Goal: Transaction & Acquisition: Purchase product/service

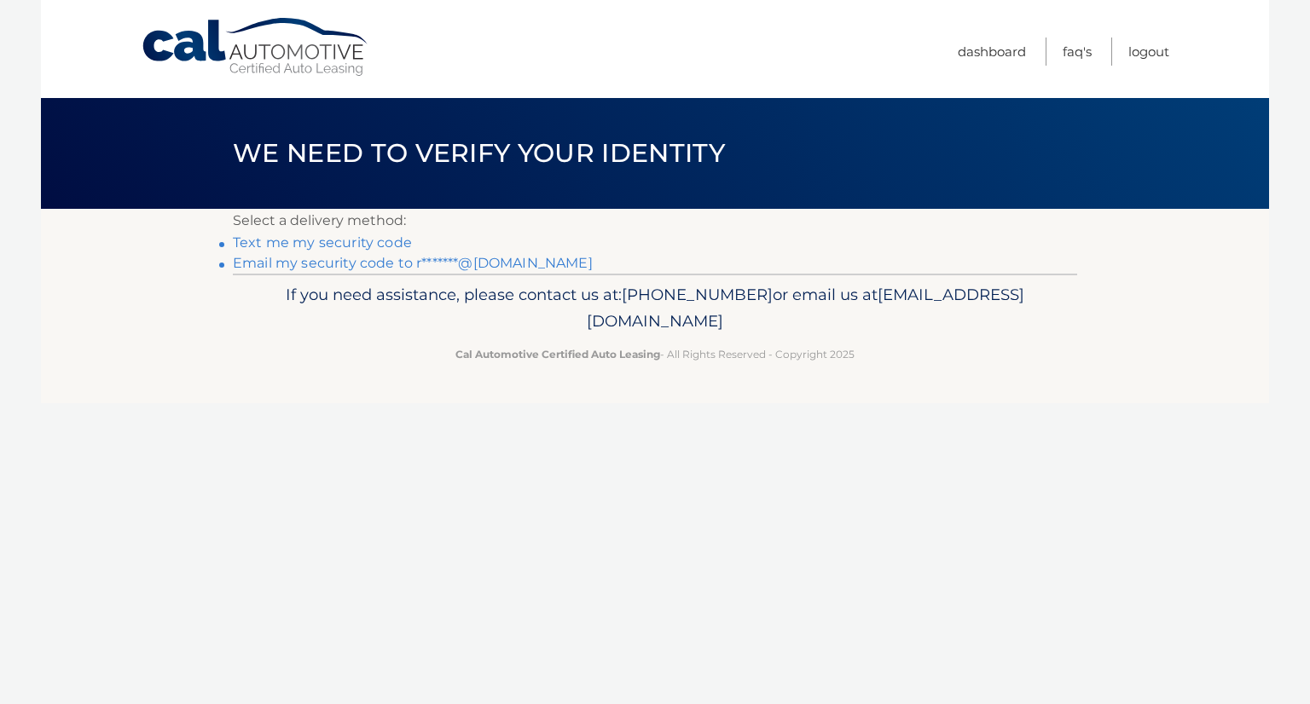
click at [317, 248] on link "Text me my security code" at bounding box center [322, 243] width 179 height 16
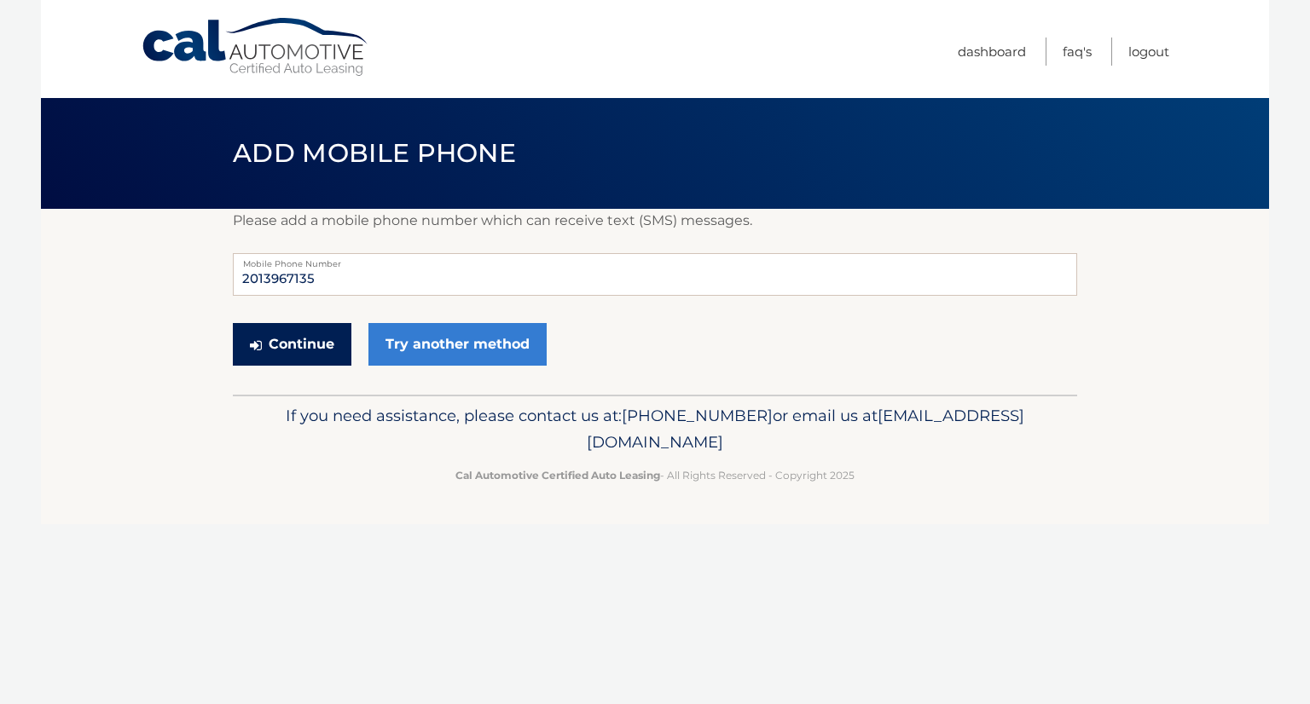
click at [297, 335] on button "Continue" at bounding box center [292, 344] width 119 height 43
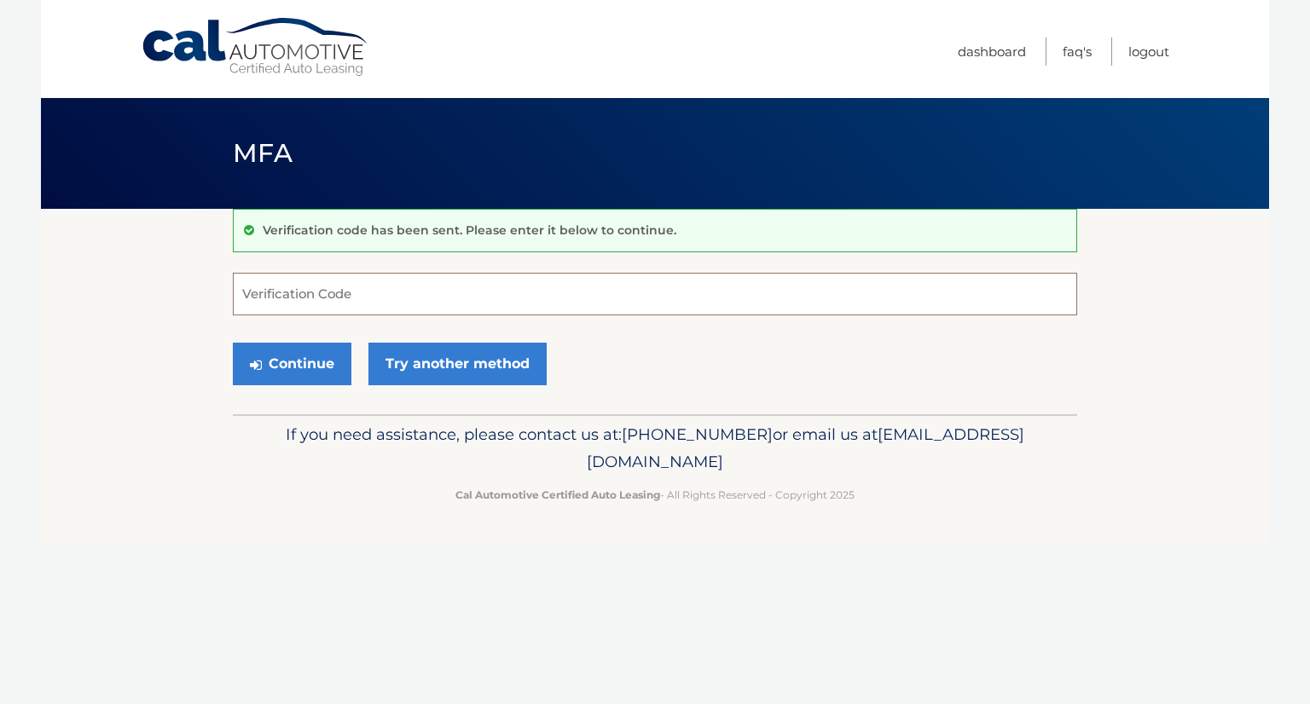
click at [308, 301] on input "Verification Code" at bounding box center [655, 294] width 844 height 43
type input "915147"
click at [304, 369] on button "Continue" at bounding box center [292, 364] width 119 height 43
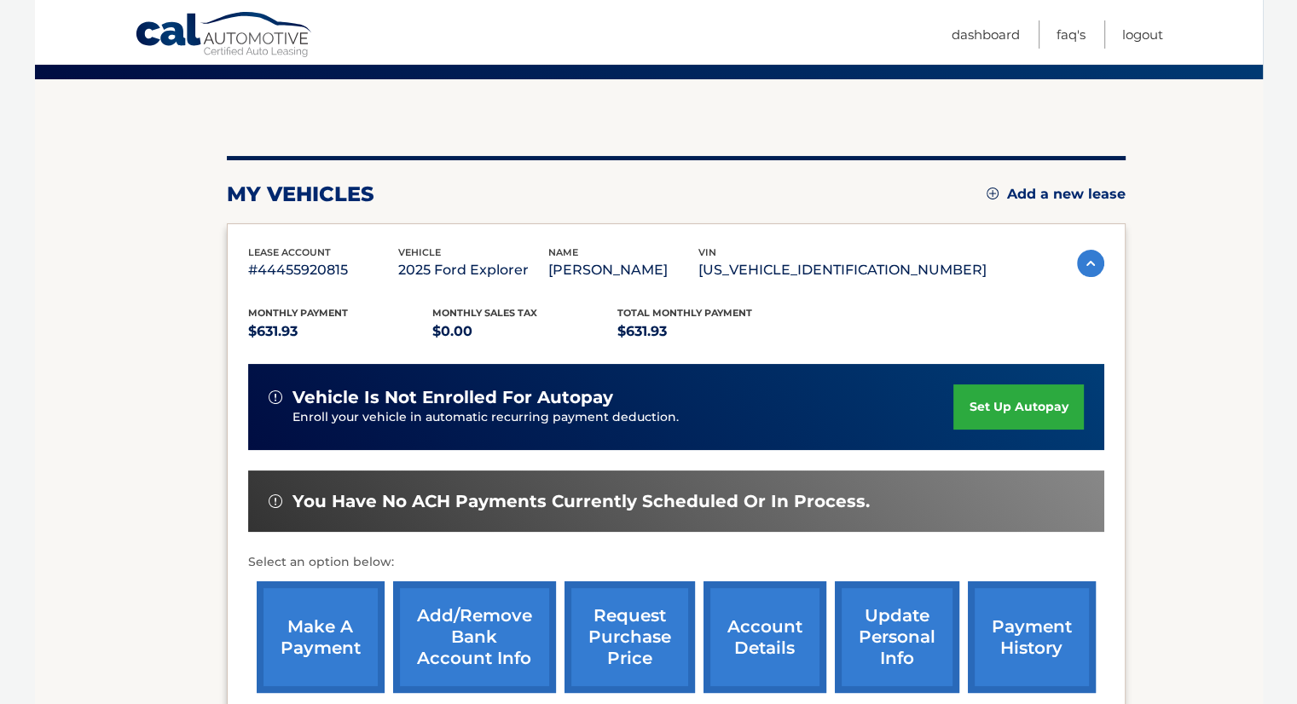
scroll to position [171, 0]
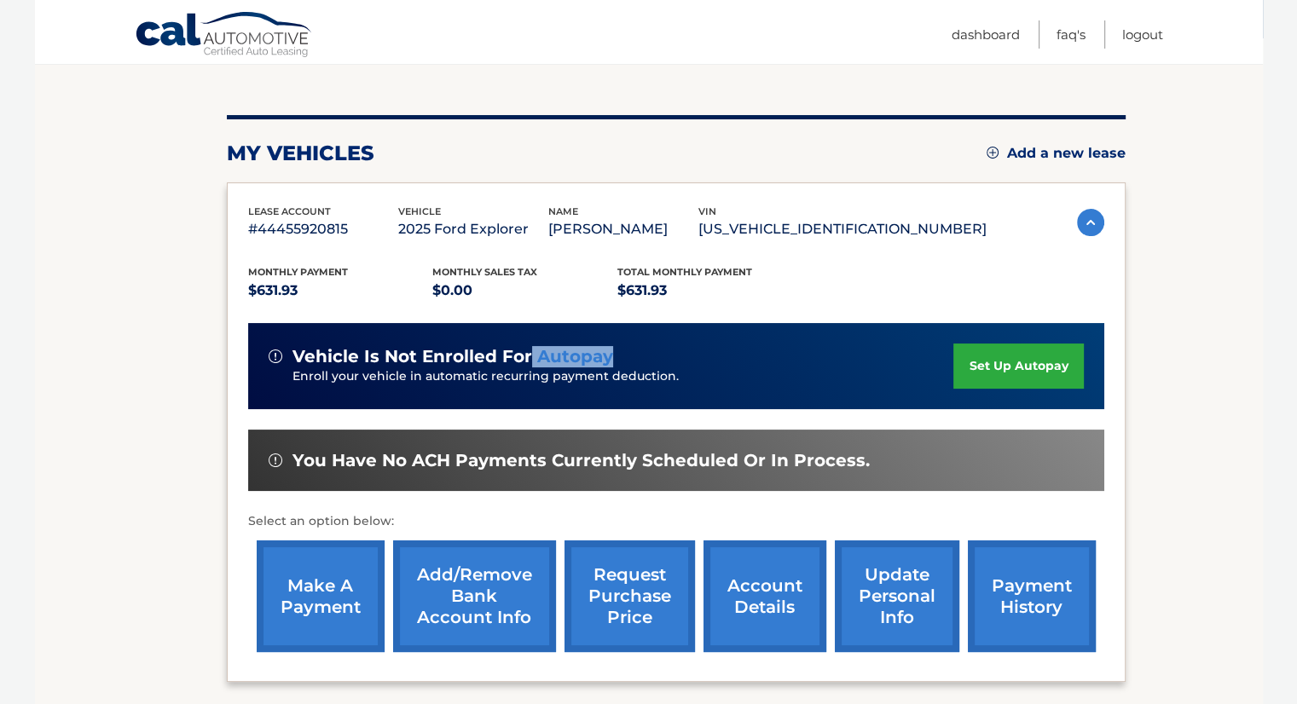
drag, startPoint x: 529, startPoint y: 356, endPoint x: 617, endPoint y: 366, distance: 89.3
click at [617, 364] on div "vehicle is not enrolled for autopay" at bounding box center [612, 356] width 686 height 21
click at [321, 600] on link "make a payment" at bounding box center [321, 597] width 128 height 112
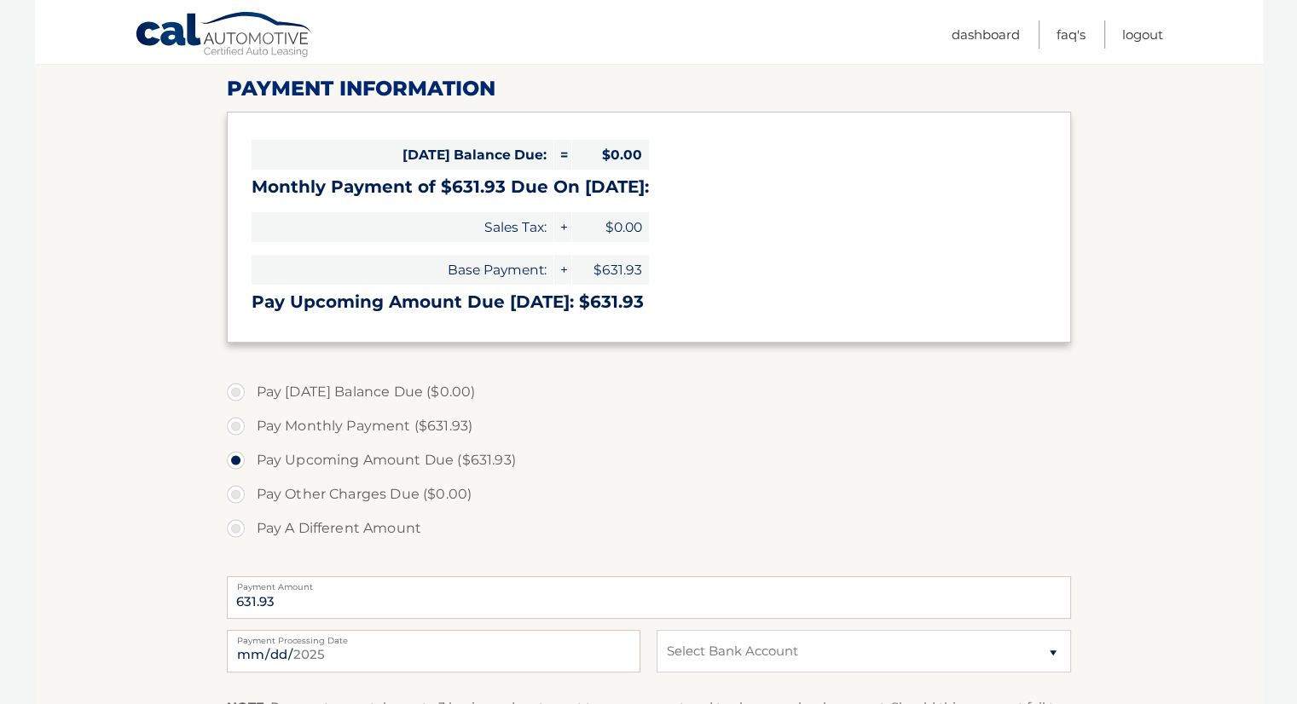
scroll to position [256, 0]
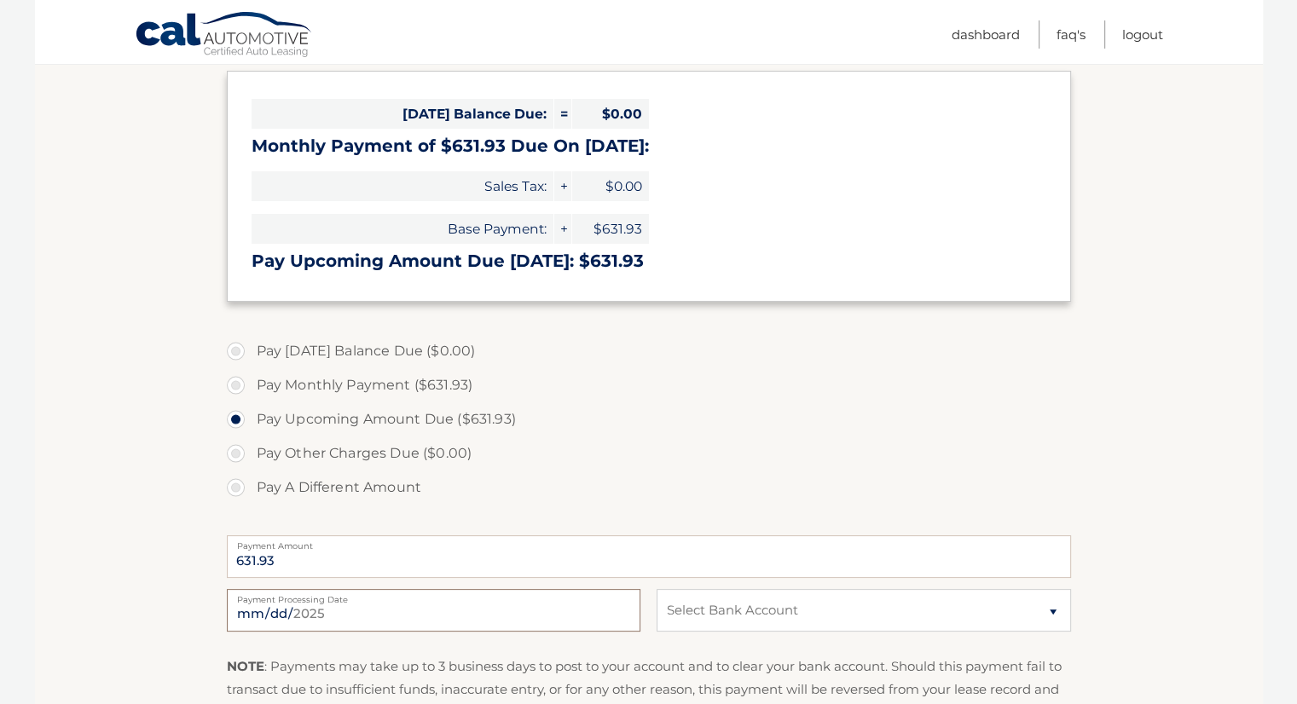
click at [370, 618] on input "[DATE]" at bounding box center [434, 610] width 414 height 43
click at [321, 611] on input "[DATE]" at bounding box center [434, 610] width 414 height 43
type input "[DATE]"
click at [684, 608] on select "Select Bank Account Checking TD BANK, NA *****3989 Checking TD BANK, NA *****39…" at bounding box center [864, 610] width 414 height 43
select select "NjhiY2NiMmEtMTJiNS00MWJlLTg5MWYtMzE3OTU4N2I4YTgz"
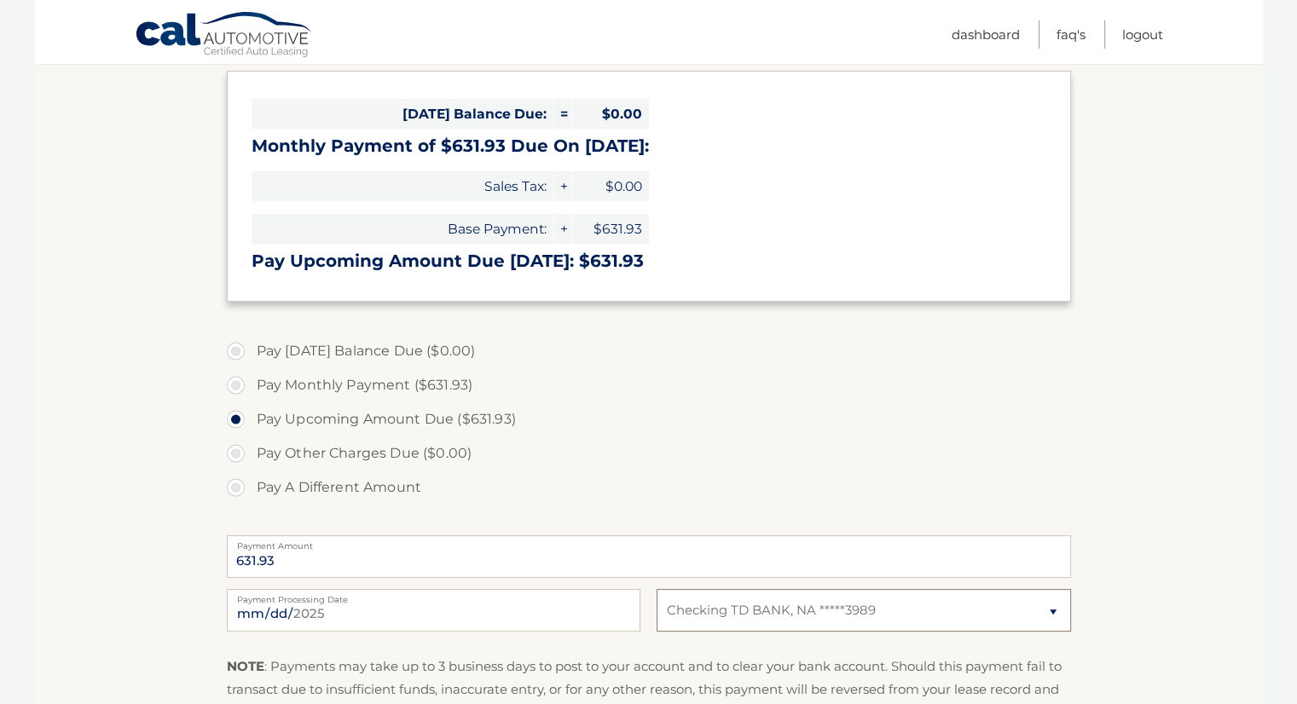
click at [657, 589] on select "Select Bank Account Checking TD BANK, NA *****3989 Checking TD BANK, NA *****39…" at bounding box center [864, 610] width 414 height 43
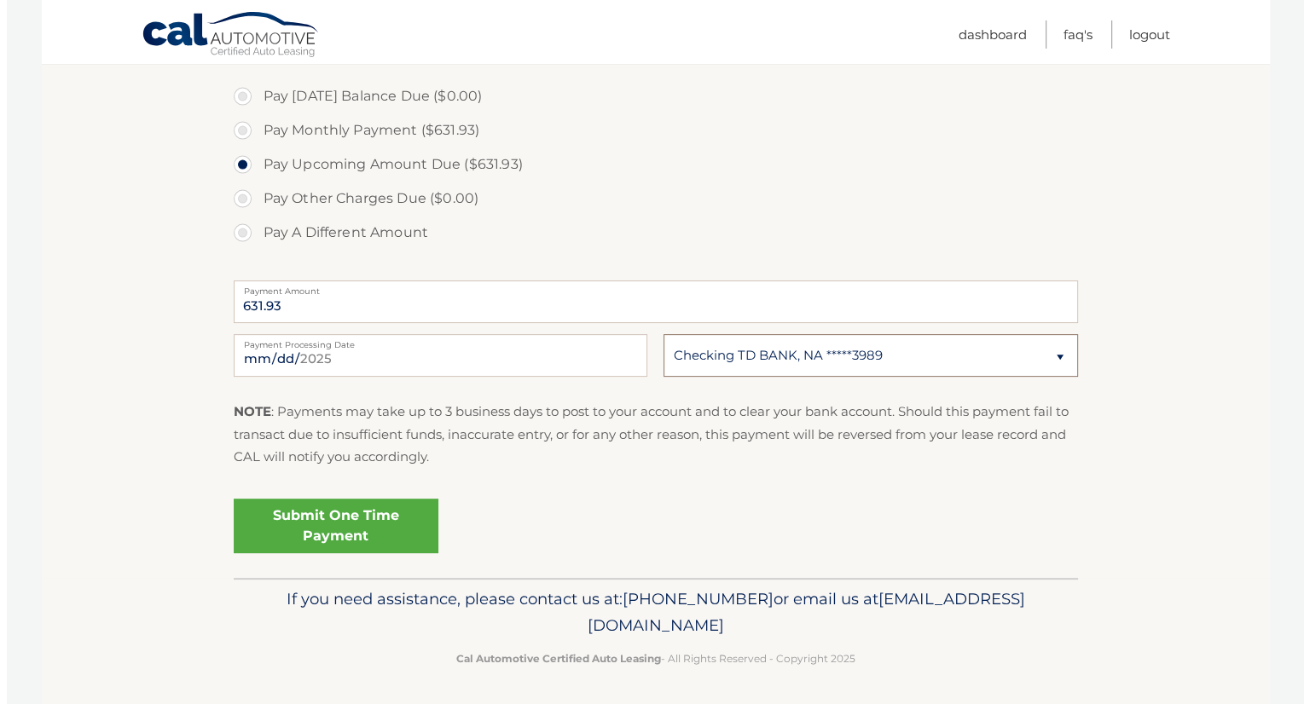
scroll to position [512, 0]
click at [351, 533] on link "Submit One Time Payment" at bounding box center [329, 525] width 205 height 55
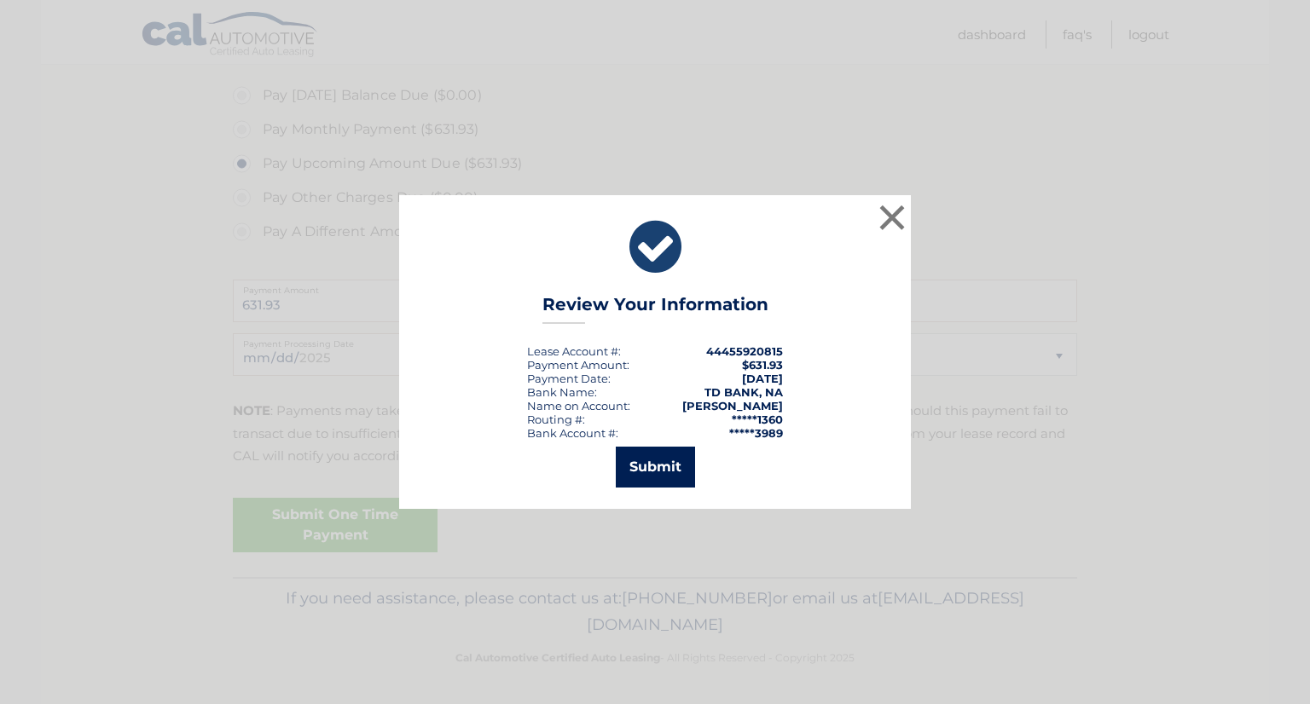
drag, startPoint x: 682, startPoint y: 437, endPoint x: 682, endPoint y: 453, distance: 16.2
click at [682, 438] on li "Bank Account #: *****3989" at bounding box center [655, 433] width 256 height 14
click at [680, 461] on button "Submit" at bounding box center [655, 467] width 79 height 41
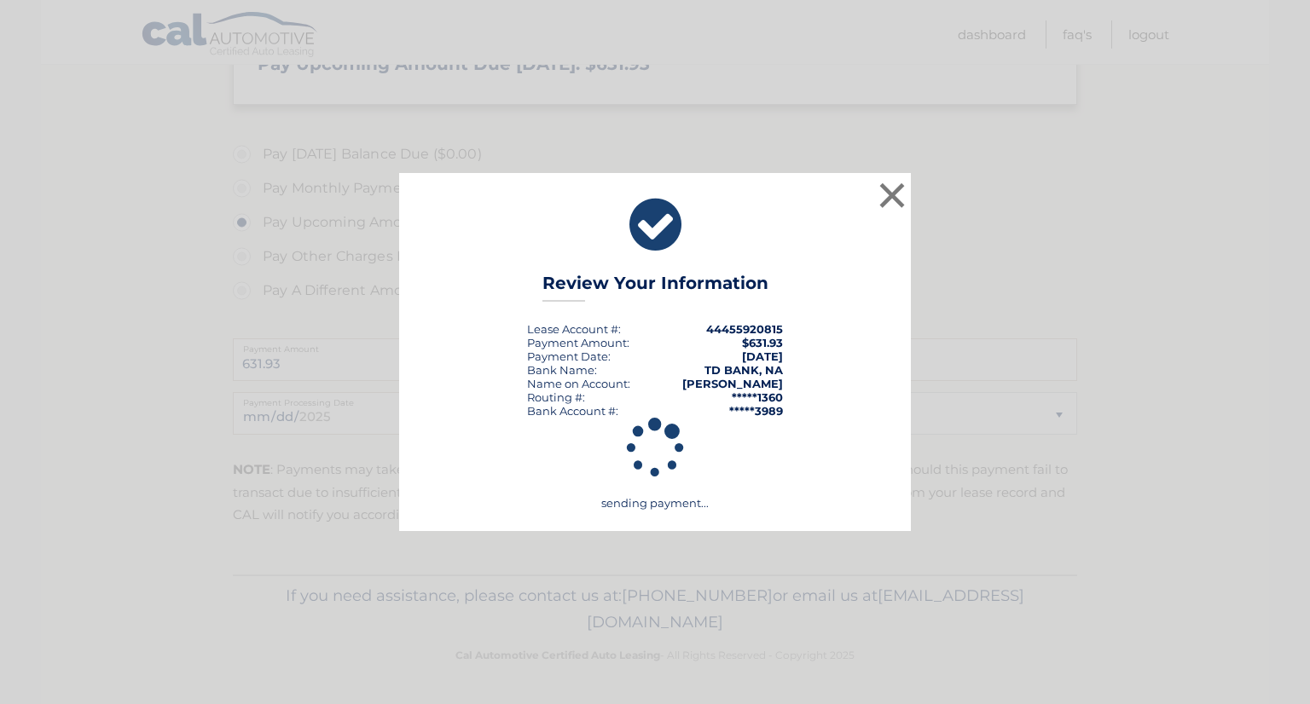
scroll to position [452, 0]
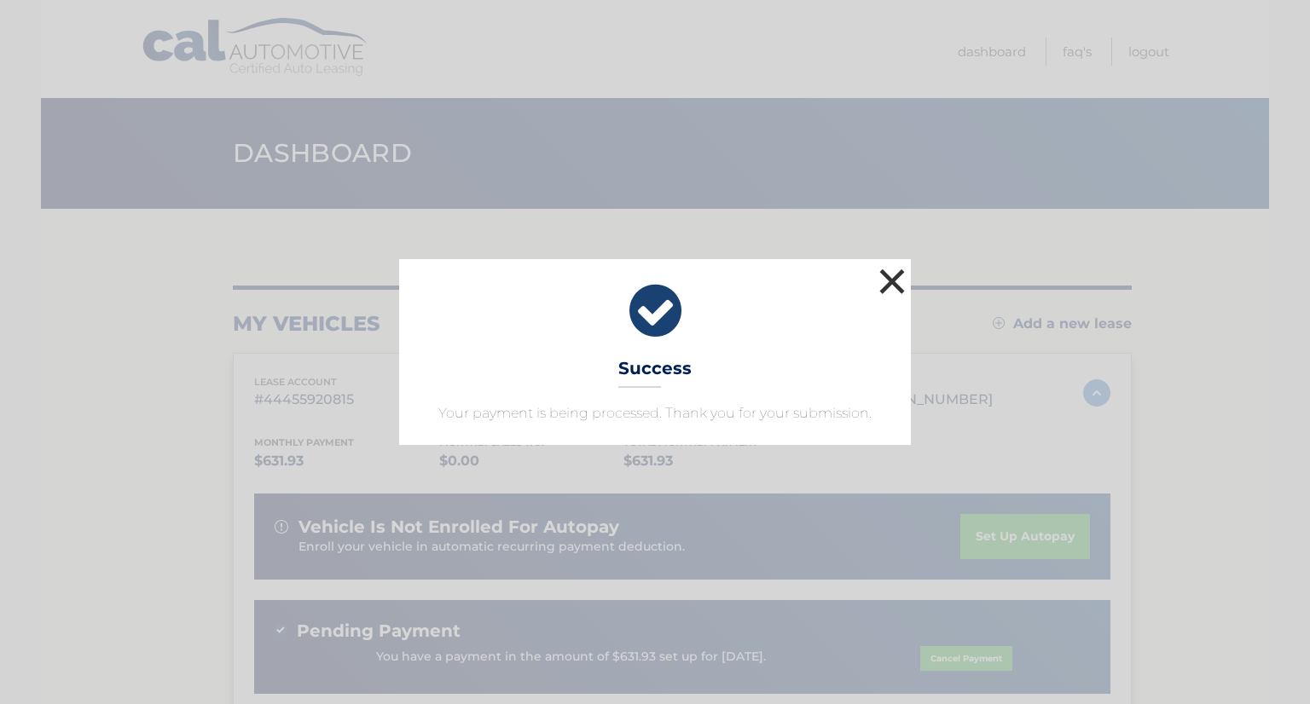
click at [901, 285] on button "×" at bounding box center [892, 281] width 34 height 34
